Goal: Find specific page/section: Find specific page/section

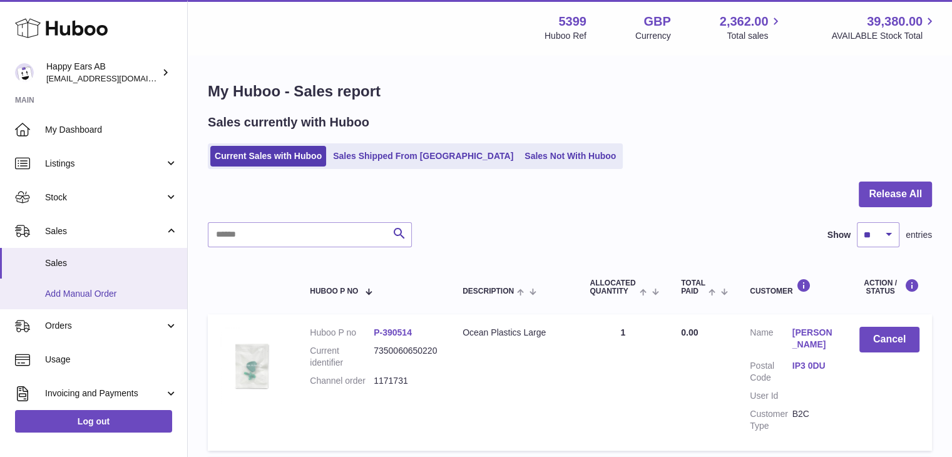
click at [101, 289] on span "Add Manual Order" at bounding box center [111, 294] width 133 height 12
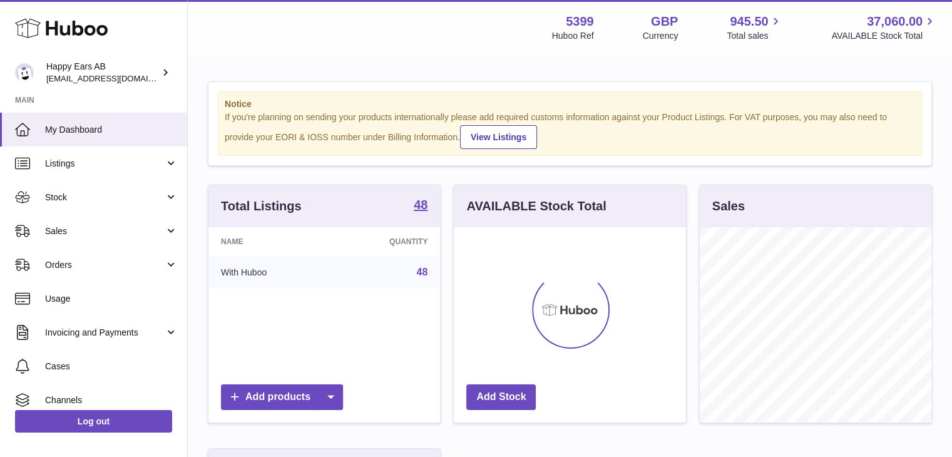
scroll to position [195, 232]
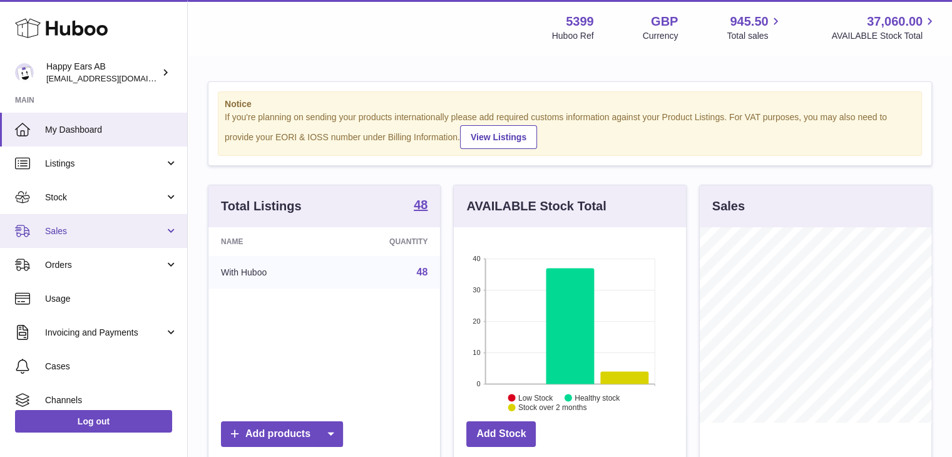
click at [99, 231] on span "Sales" at bounding box center [105, 231] width 120 height 12
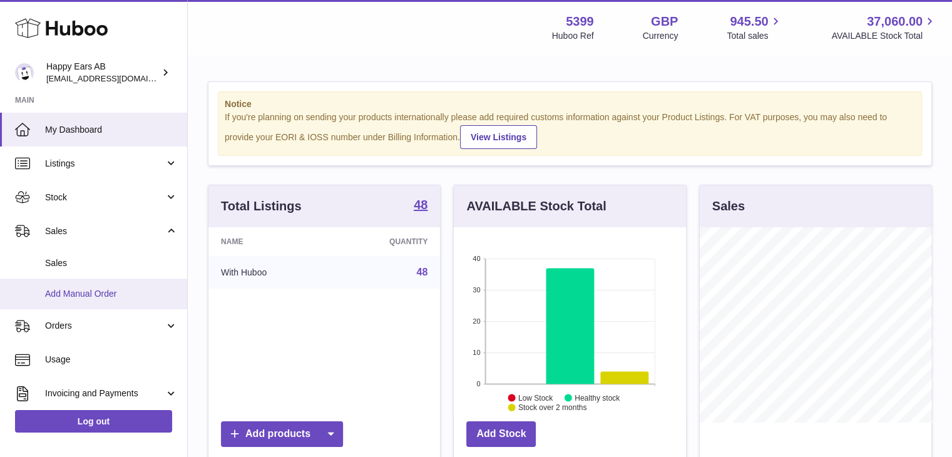
click at [103, 284] on link "Add Manual Order" at bounding box center [93, 294] width 187 height 31
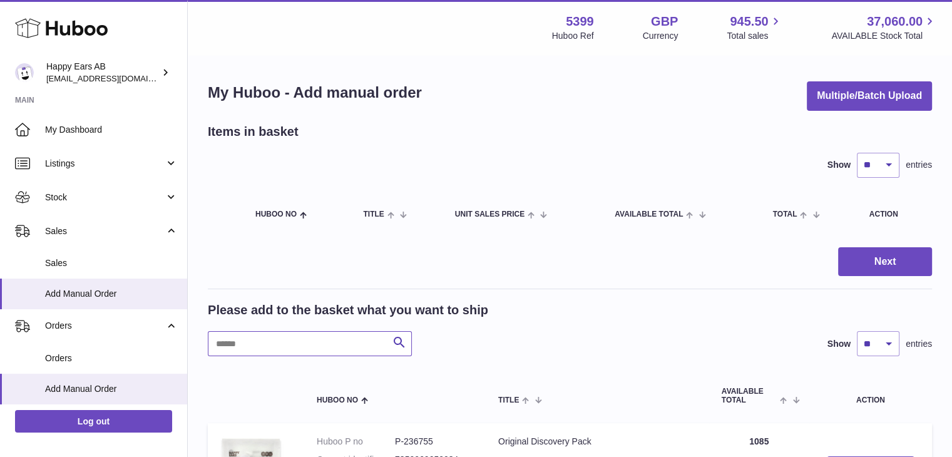
click at [258, 342] on input "text" at bounding box center [310, 343] width 204 height 25
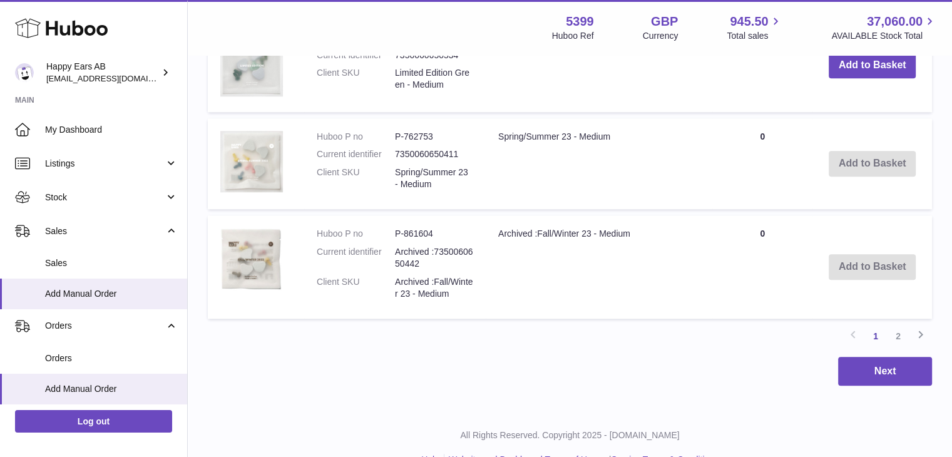
scroll to position [1210, 0]
click at [897, 332] on link "2" at bounding box center [898, 336] width 23 height 23
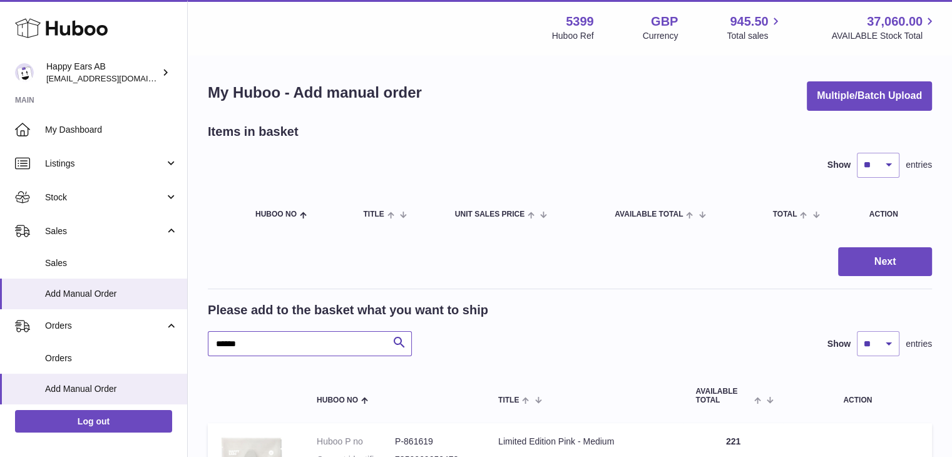
click at [289, 346] on input "******" at bounding box center [310, 343] width 204 height 25
type input "*"
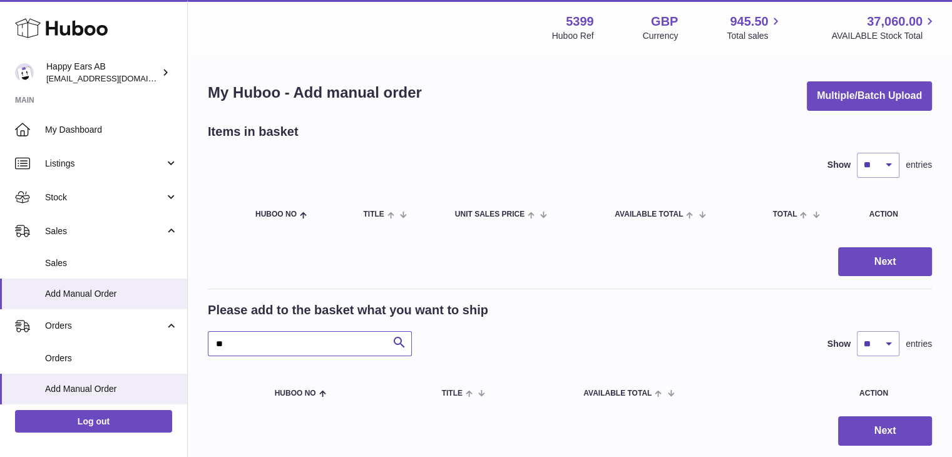
type input "*"
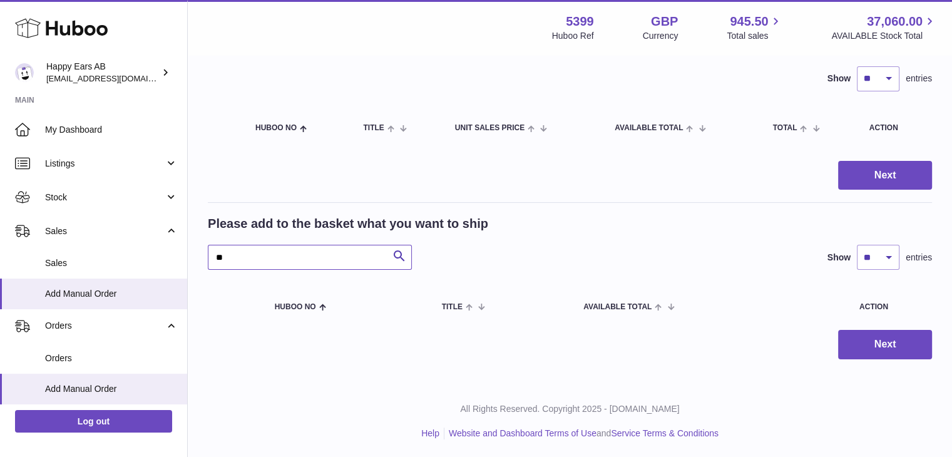
type input "*"
